Goal: Browse casually: Explore the website without a specific task or goal

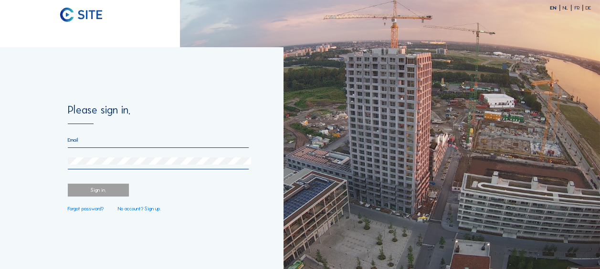
click at [189, 143] on input "email" at bounding box center [158, 140] width 181 height 6
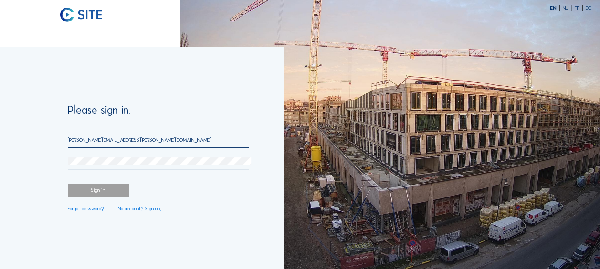
type input "[PERSON_NAME][EMAIL_ADDRESS][PERSON_NAME][DOMAIN_NAME]"
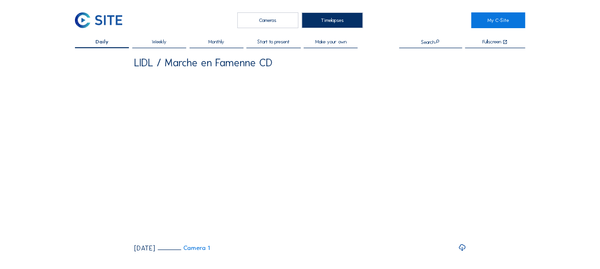
click at [265, 23] on div "Cameras" at bounding box center [267, 20] width 61 height 16
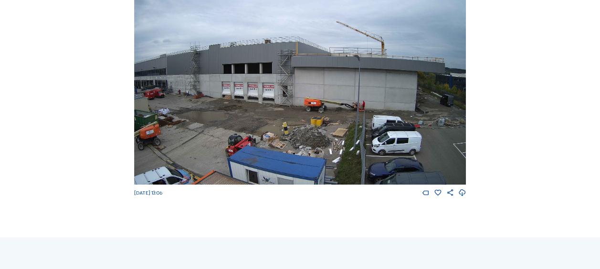
scroll to position [48, 0]
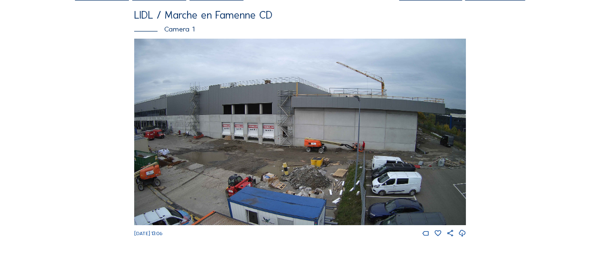
click at [327, 130] on img at bounding box center [300, 132] width 332 height 187
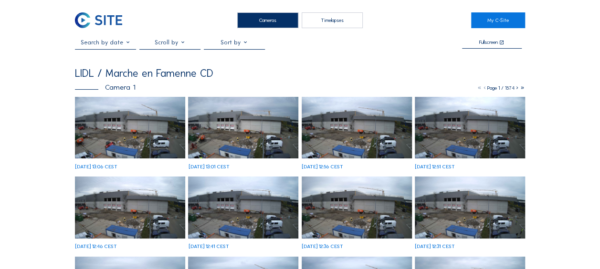
click at [161, 131] on img at bounding box center [130, 128] width 110 height 62
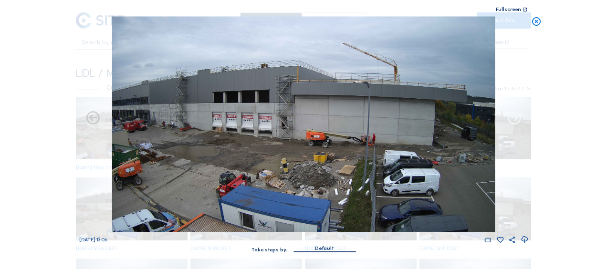
click at [517, 117] on icon at bounding box center [514, 119] width 16 height 16
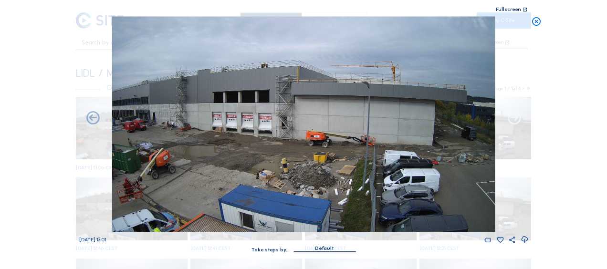
click at [516, 117] on icon at bounding box center [514, 119] width 16 height 16
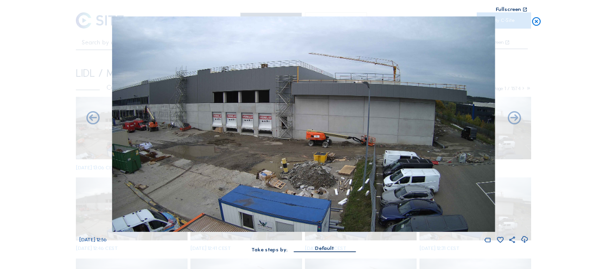
click at [516, 117] on icon at bounding box center [514, 119] width 16 height 16
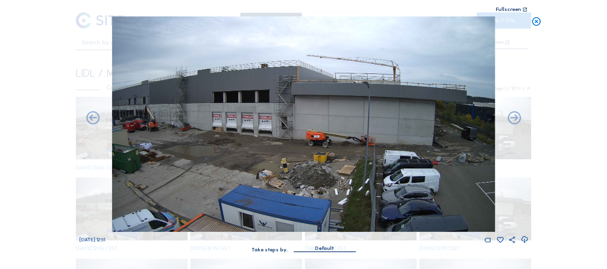
click at [516, 117] on icon at bounding box center [514, 119] width 16 height 16
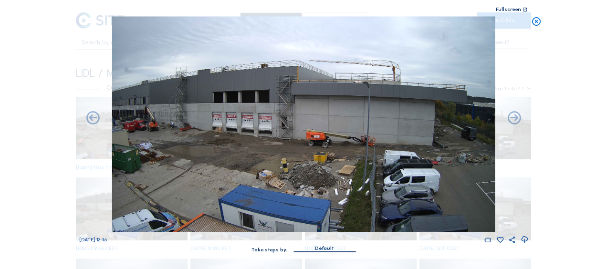
click at [516, 117] on icon at bounding box center [514, 119] width 16 height 16
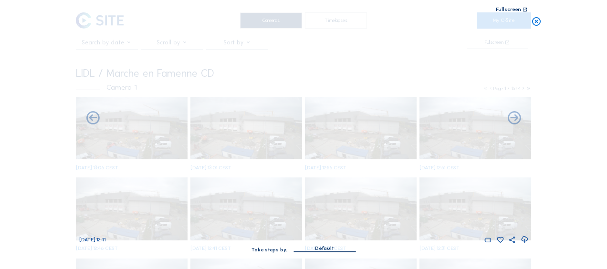
click at [516, 117] on icon at bounding box center [514, 119] width 16 height 16
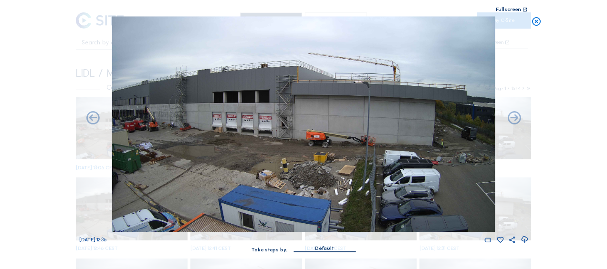
click at [516, 117] on icon at bounding box center [514, 119] width 16 height 16
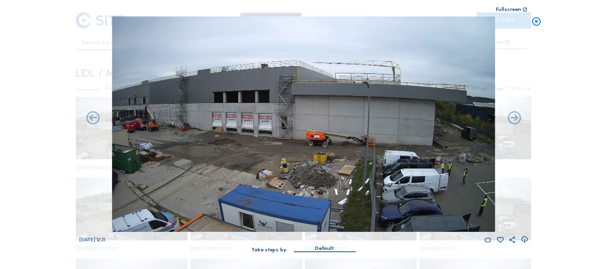
click at [537, 23] on icon at bounding box center [536, 22] width 10 height 11
